Goal: Task Accomplishment & Management: Complete application form

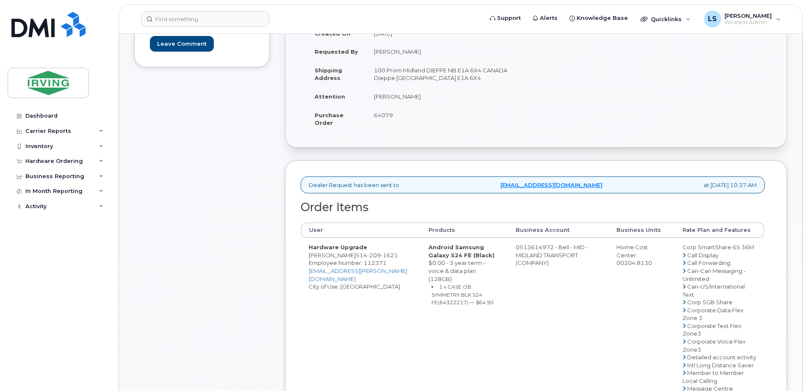
scroll to position [395, 0]
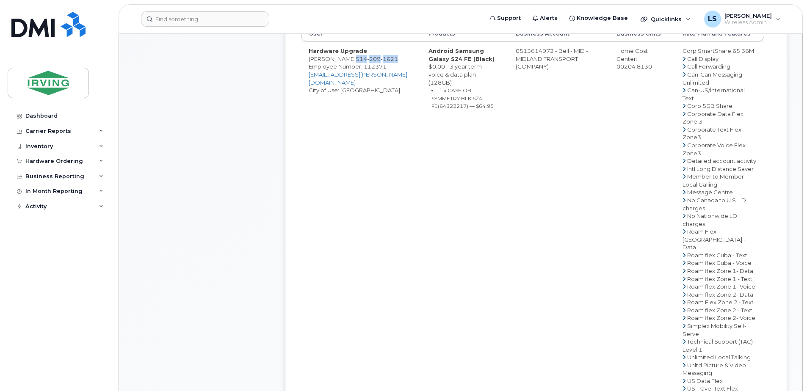
drag, startPoint x: 354, startPoint y: 66, endPoint x: 400, endPoint y: 69, distance: 45.8
click at [400, 69] on td "Hardware Upgrade [PERSON_NAME] [PHONE_NUMBER] Employee Number: 112371 [EMAIL_AD…" at bounding box center [361, 231] width 120 height 380
copy span "[PHONE_NUMBER]"
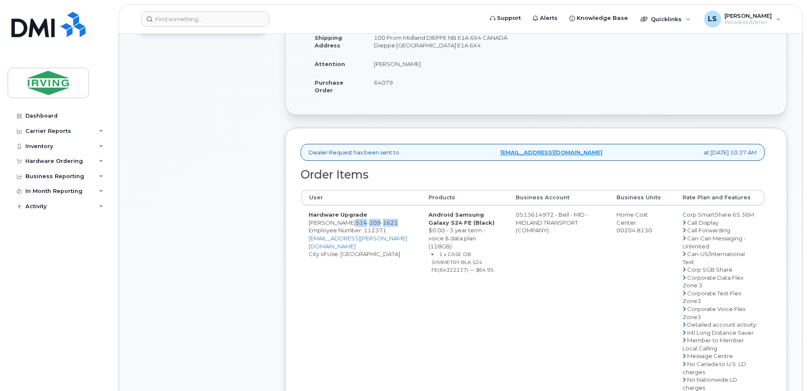
scroll to position [198, 0]
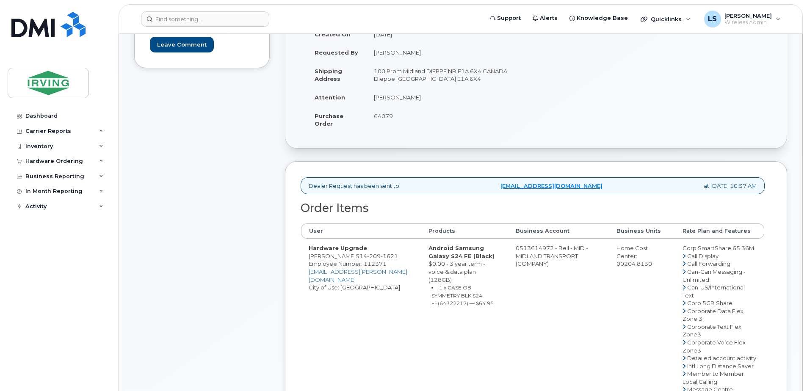
click at [483, 296] on small "1 x CASE OB SYMMETRY BLK S24 FE(64322217) — $64.95" at bounding box center [462, 295] width 62 height 22
copy small "64322217"
click at [40, 266] on div "Dashboard Carrier Reports Monthly Billing Roaming Reports Suspended Devices Sus…" at bounding box center [60, 243] width 105 height 270
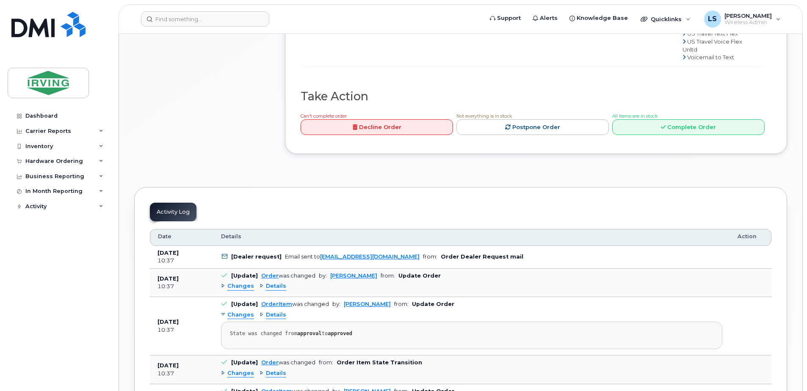
scroll to position [790, 0]
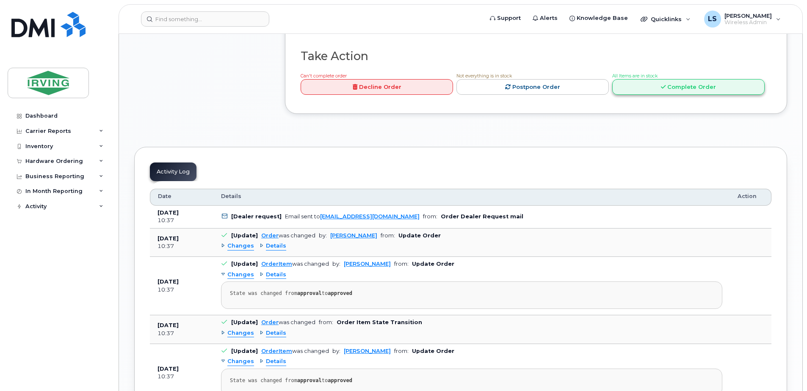
click at [641, 95] on link "Complete Order" at bounding box center [688, 87] width 152 height 16
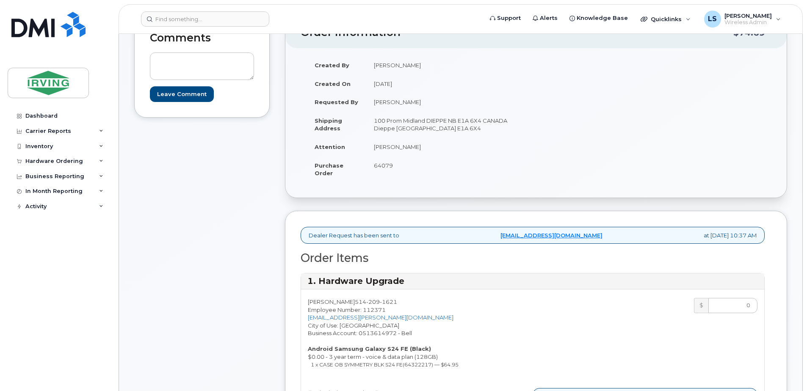
scroll to position [395, 0]
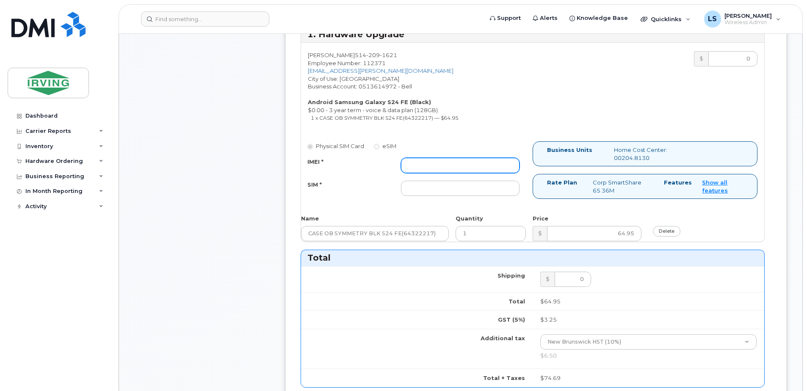
click at [461, 168] on input "IMEI *" at bounding box center [460, 165] width 119 height 15
paste input "352693796224026"
type input "352693796224026"
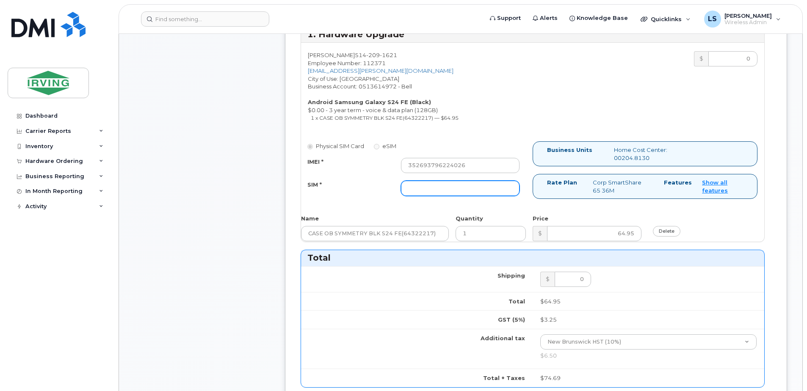
click at [458, 188] on input "SIM *" at bounding box center [460, 188] width 119 height 15
paste input "89302610207712406393"
type input "89302610207712406393"
click at [374, 194] on div "SIM * [TECHNICAL_ID]" at bounding box center [413, 188] width 225 height 15
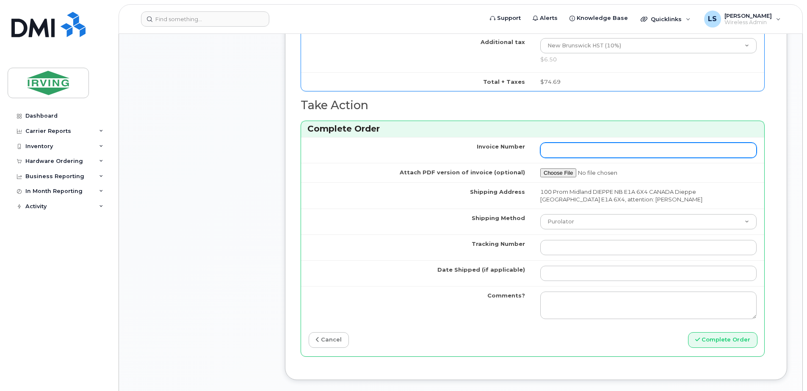
click at [656, 152] on input "Invoice Number" at bounding box center [648, 150] width 216 height 15
paste input "26202065 SO"
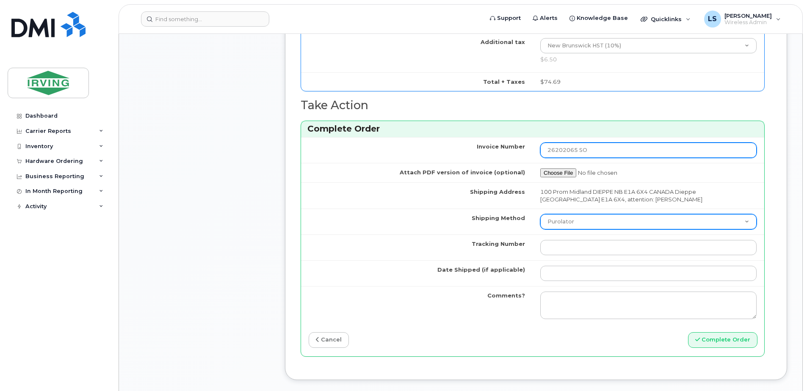
type input "26202065 SO"
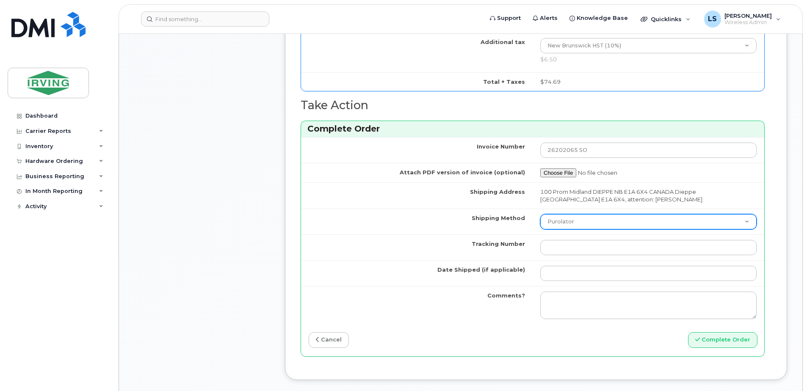
click at [622, 215] on select "Purolator UPS FedEx Canada Post Courier Other Drop Off Pick Up" at bounding box center [648, 221] width 216 height 15
select select "Courier"
click at [540, 214] on select "Purolator UPS FedEx Canada Post Courier Other Drop Off Pick Up" at bounding box center [648, 221] width 216 height 15
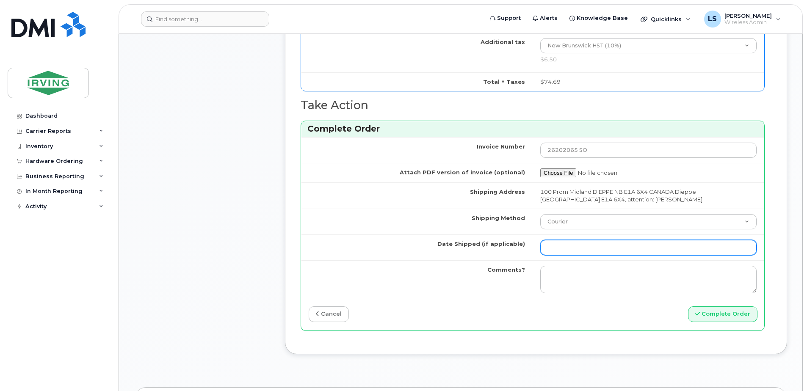
click at [629, 248] on input "Date Shipped (if applicable)" at bounding box center [648, 247] width 216 height 15
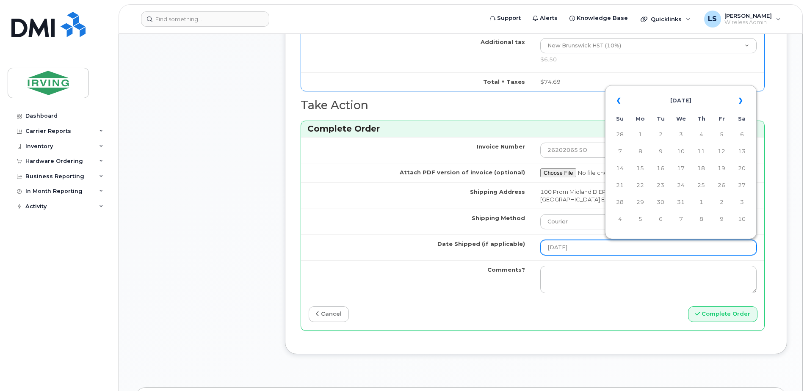
type input "[DATE]"
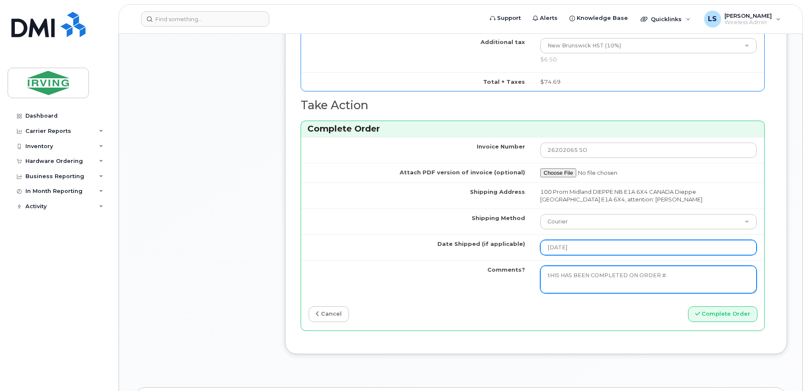
paste textarea "26202065 SO"
drag, startPoint x: 661, startPoint y: 275, endPoint x: 508, endPoint y: 304, distance: 155.5
click at [508, 304] on div "Invoice Number 26202065 SO Attach PDF version of invoice (optional) Shipping Ad…" at bounding box center [532, 233] width 463 height 193
click at [631, 277] on textarea "This has been completed on [PERSON_NAME] # 26202065 SO" at bounding box center [648, 280] width 216 height 28
click at [698, 274] on textarea "This has been completed on order # 26202065 SO" at bounding box center [648, 280] width 216 height 28
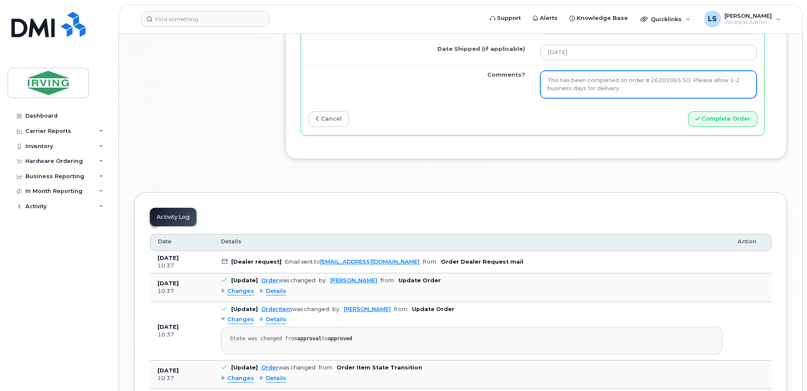
scroll to position [889, 0]
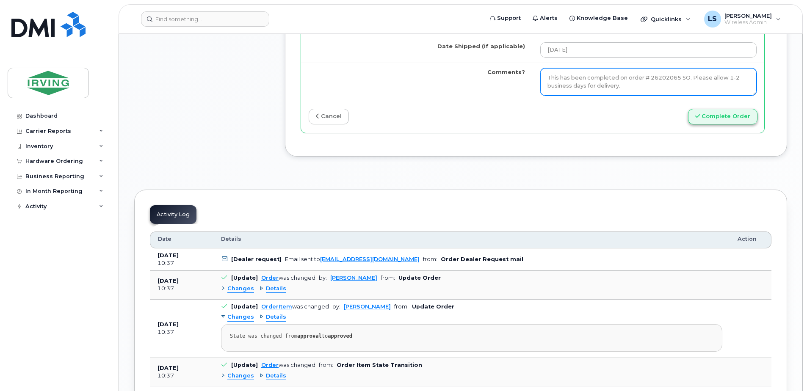
type textarea "This has been completed on order # 26202065 SO. Please allow 1-2 business days …"
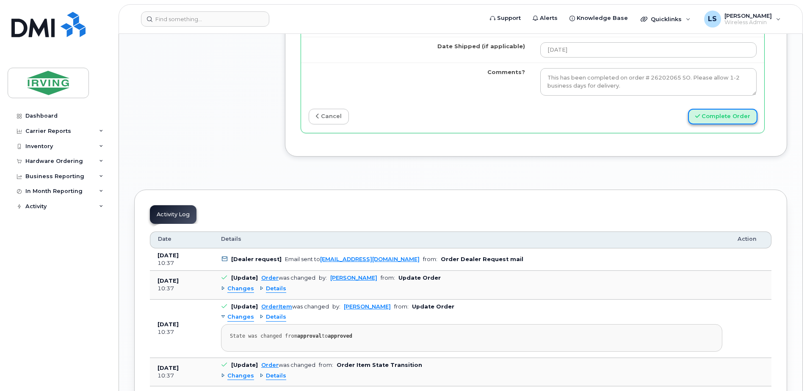
click at [722, 114] on button "Complete Order" at bounding box center [722, 117] width 69 height 16
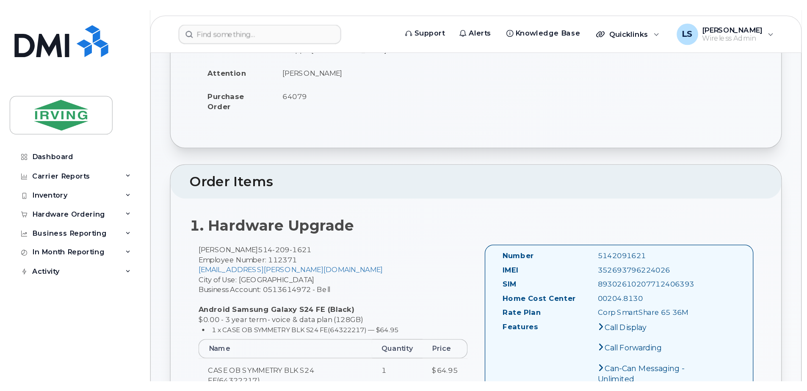
scroll to position [198, 0]
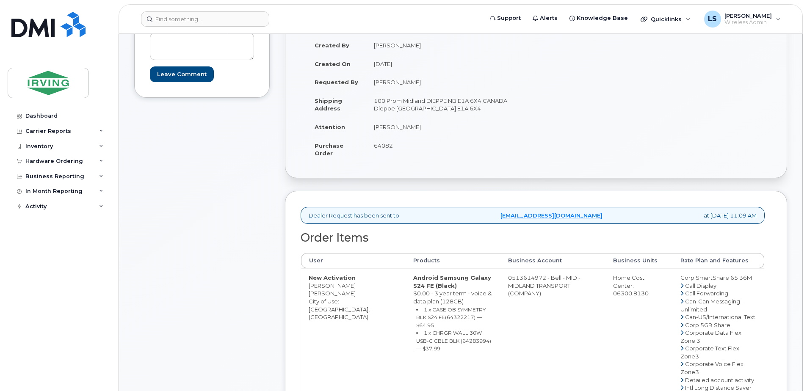
scroll to position [198, 0]
